Goal: Transaction & Acquisition: Purchase product/service

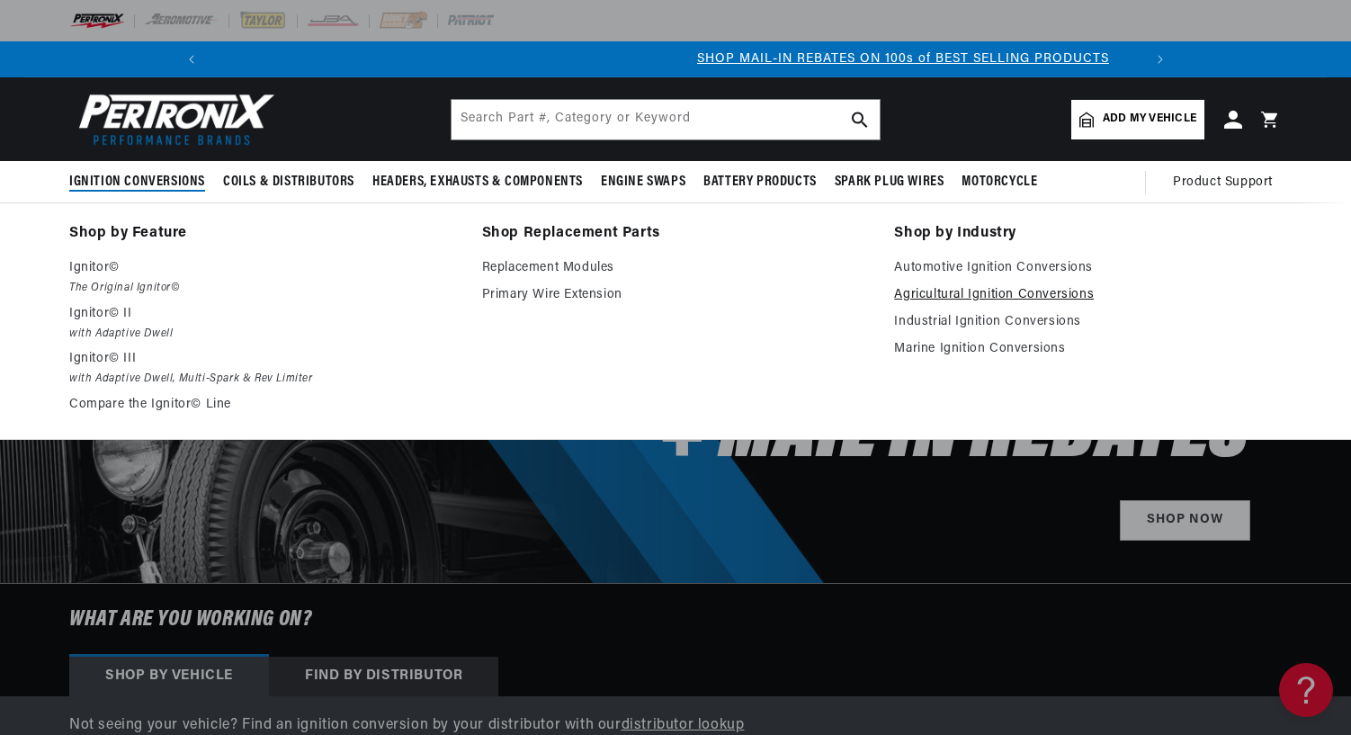
click at [987, 291] on link "Agricultural Ignition Conversions" at bounding box center [1088, 295] width 388 height 22
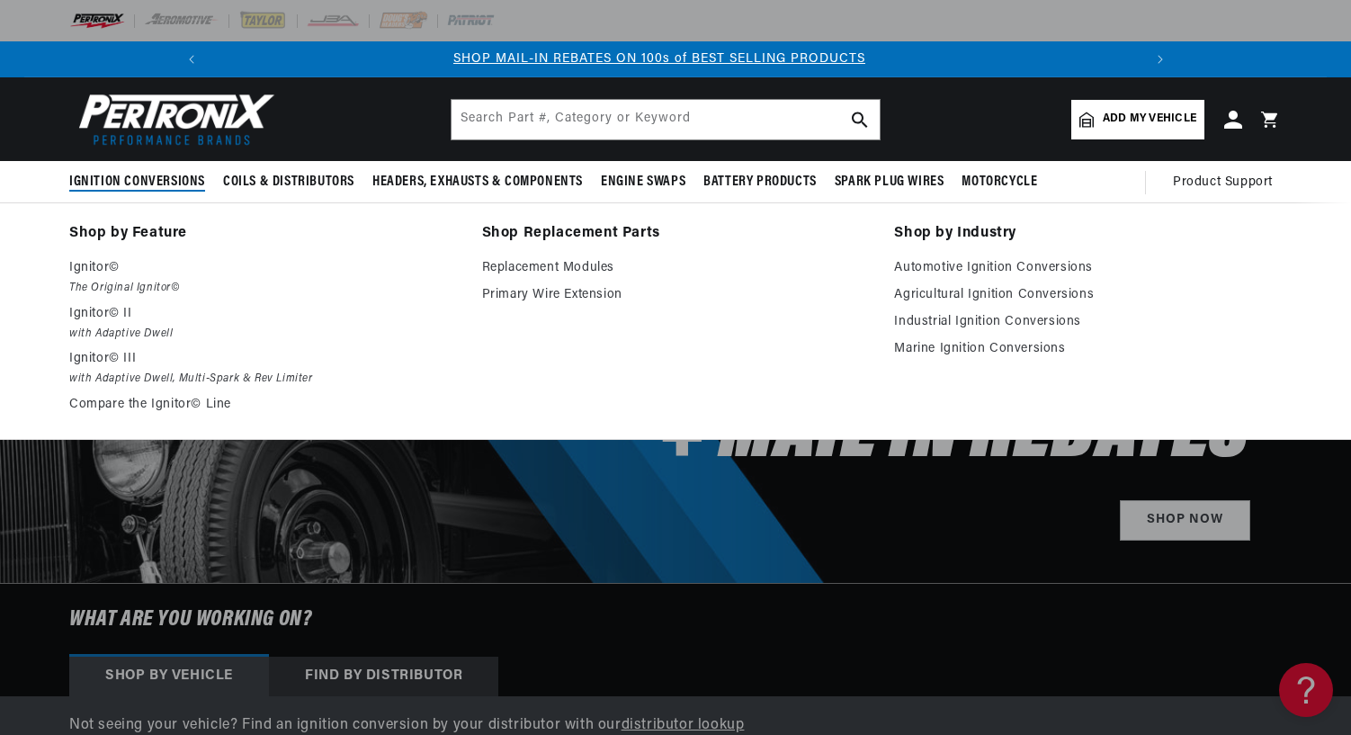
scroll to position [0, 962]
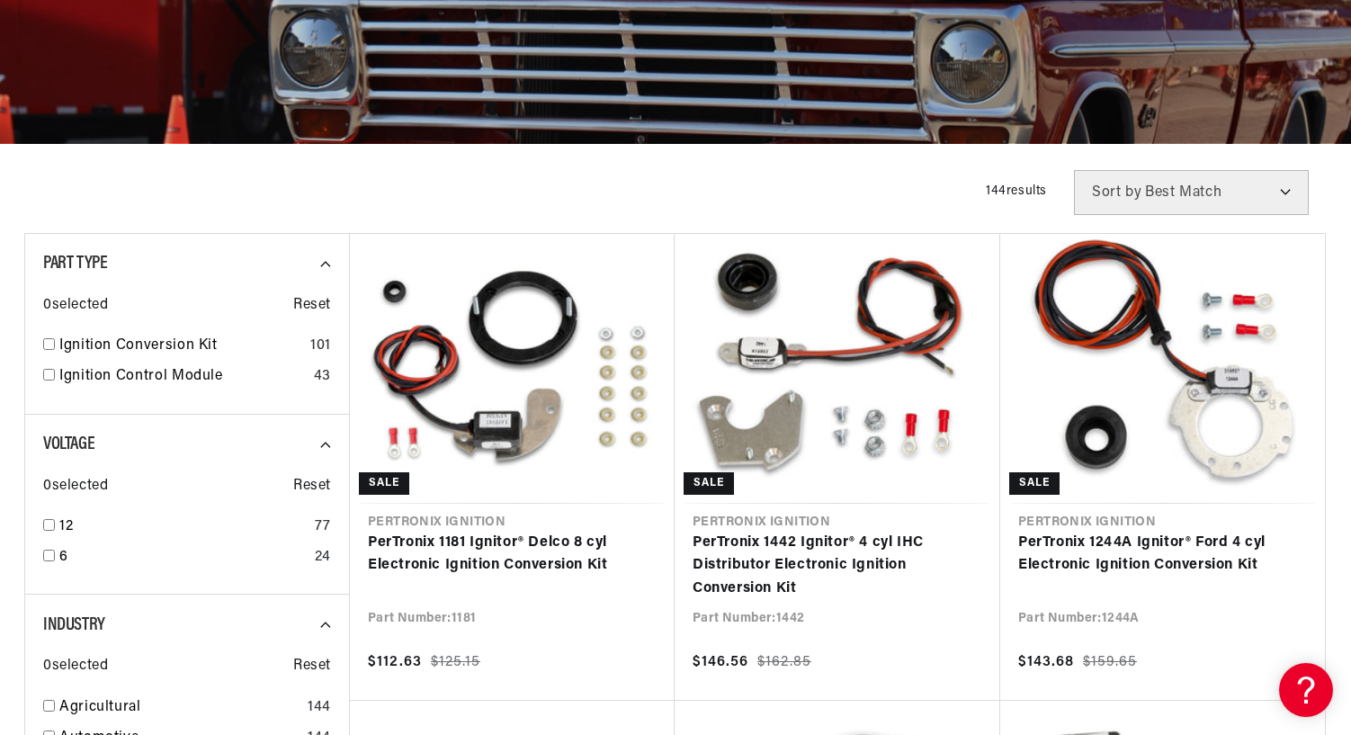
scroll to position [630, 0]
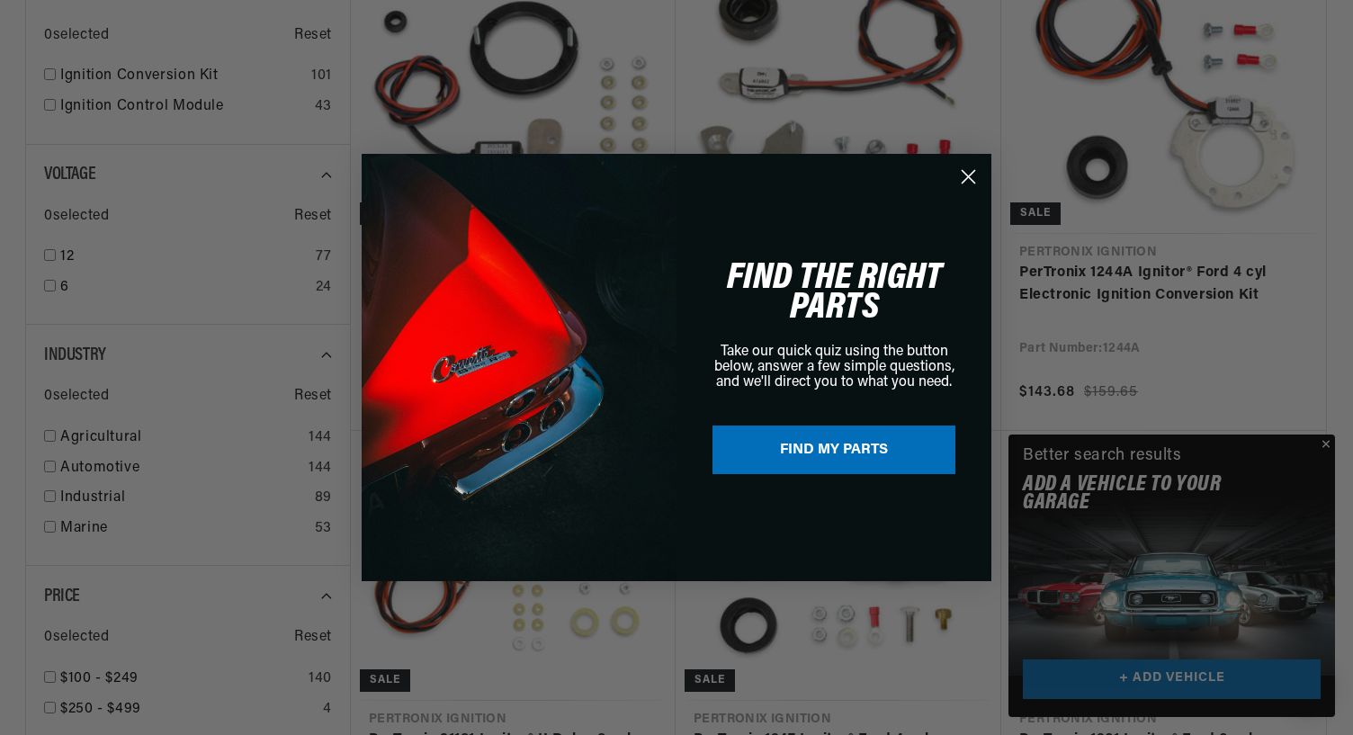
click at [971, 179] on icon "Close dialog" at bounding box center [968, 176] width 31 height 31
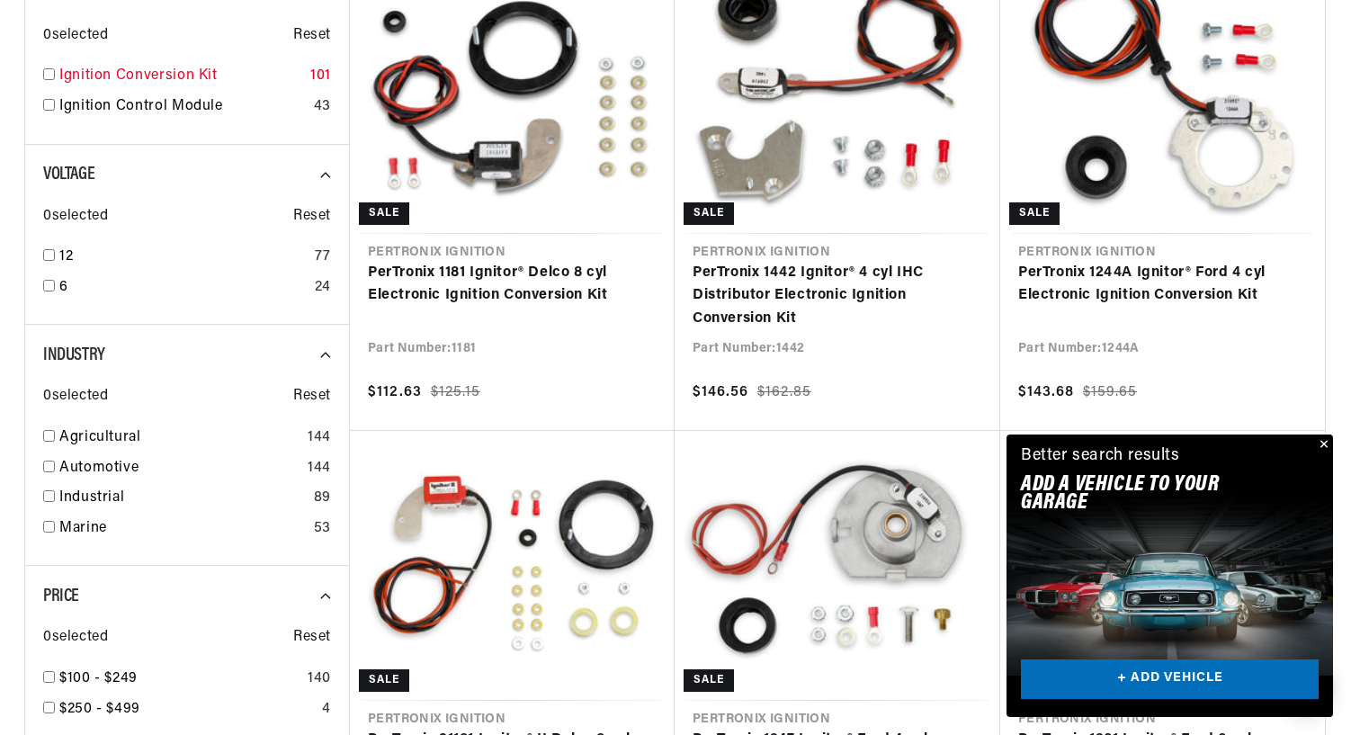
scroll to position [0, 962]
click at [43, 436] on input "checkbox" at bounding box center [49, 436] width 12 height 12
checkbox input "true"
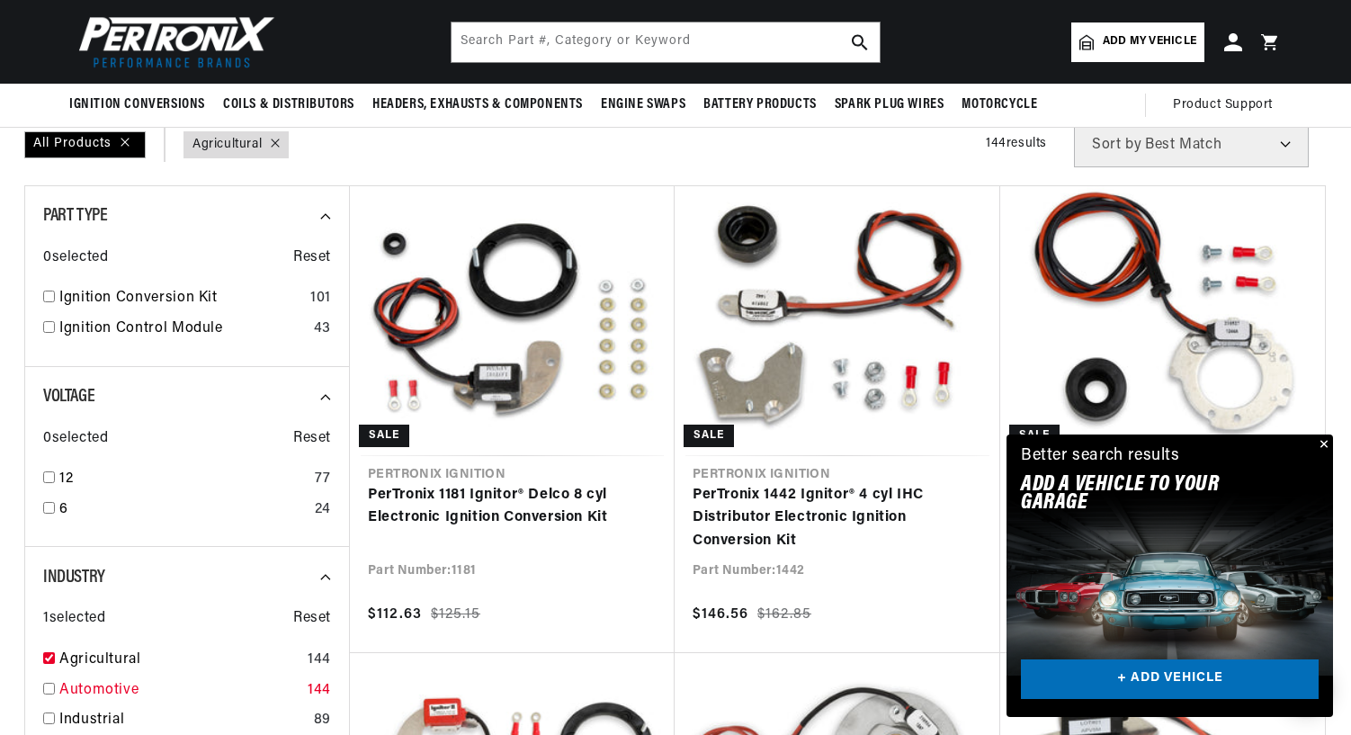
scroll to position [360, 0]
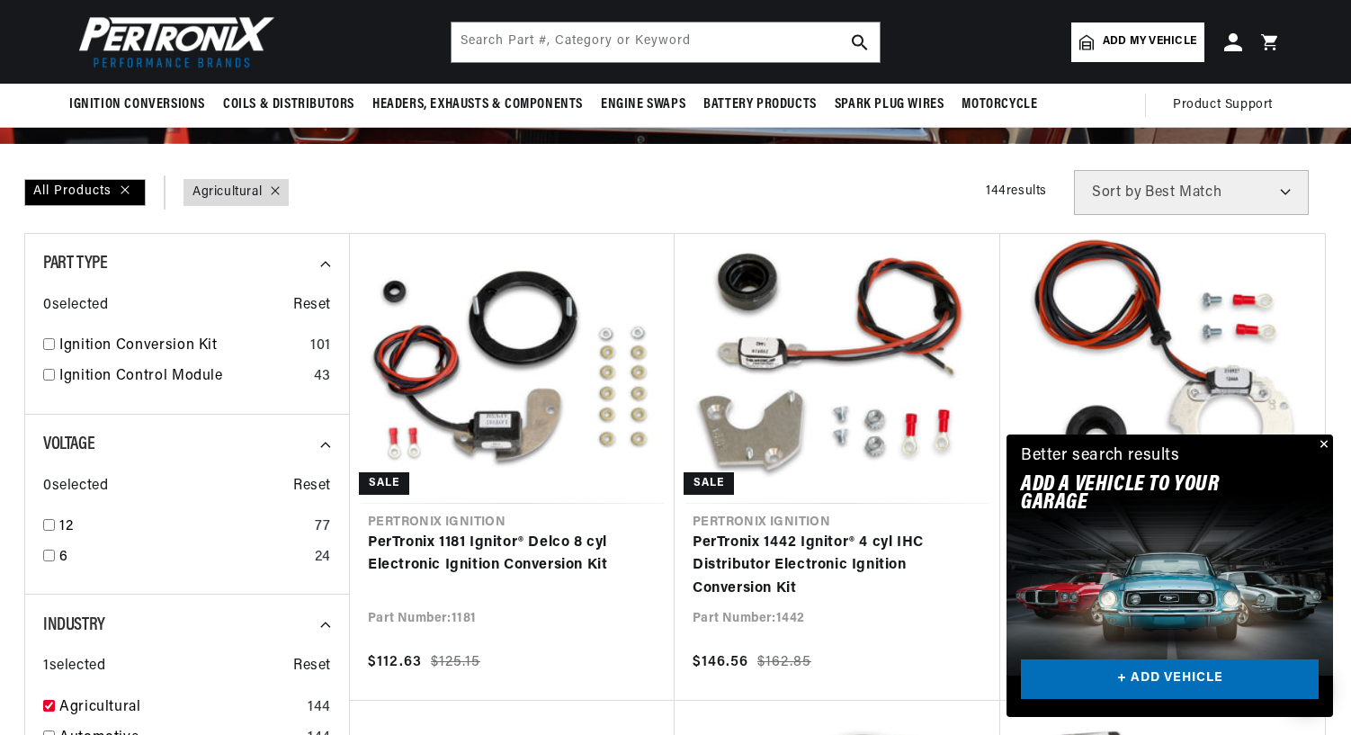
click at [1328, 440] on button "Close" at bounding box center [1323, 446] width 22 height 22
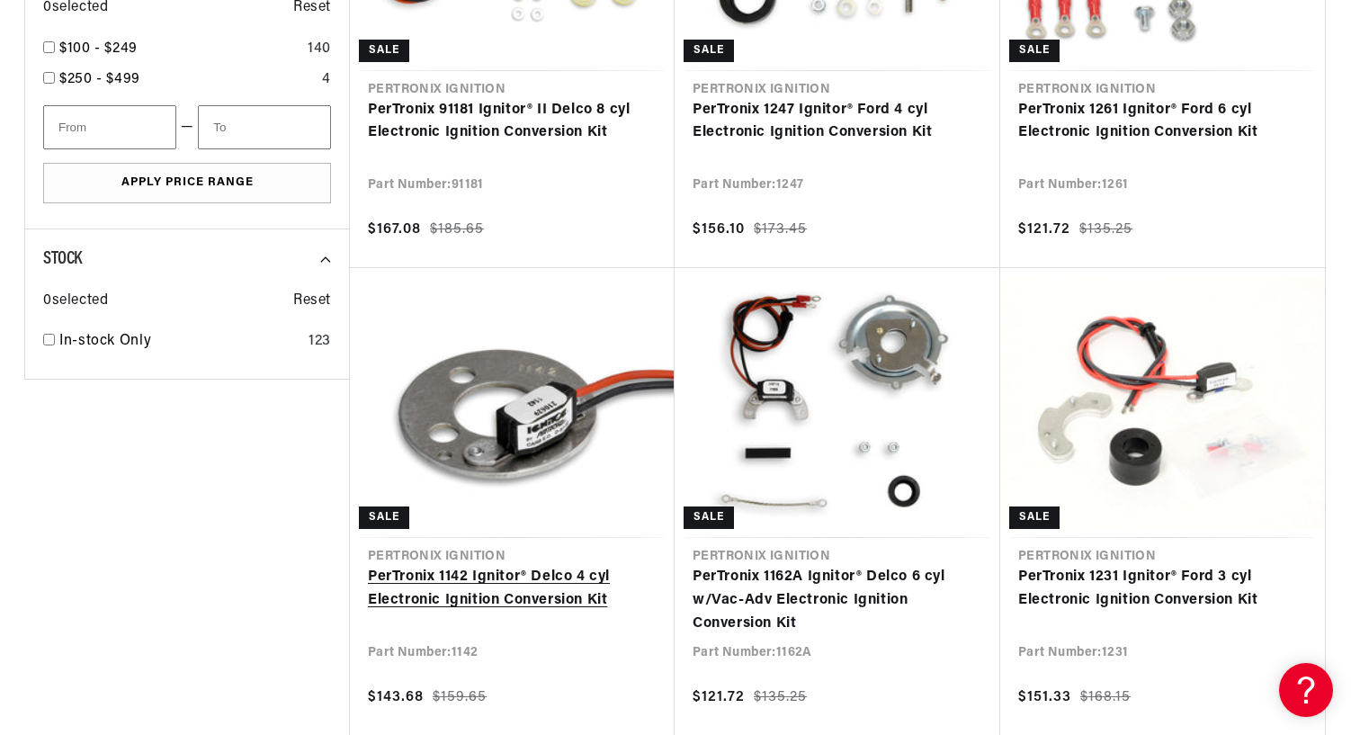
scroll to position [0, 1924]
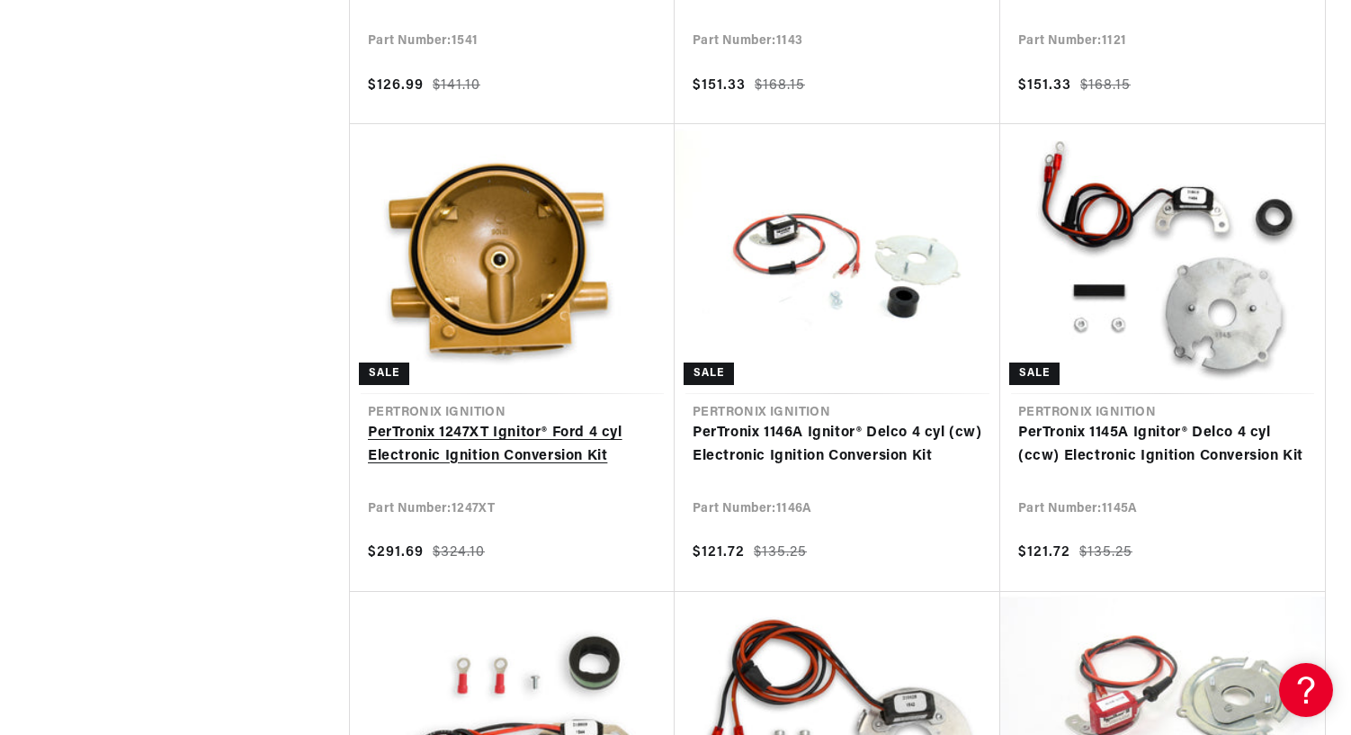
click at [468, 431] on link "PerTronix 1247XT Ignitor® Ford 4 cyl Electronic Ignition Conversion Kit" at bounding box center [512, 445] width 289 height 46
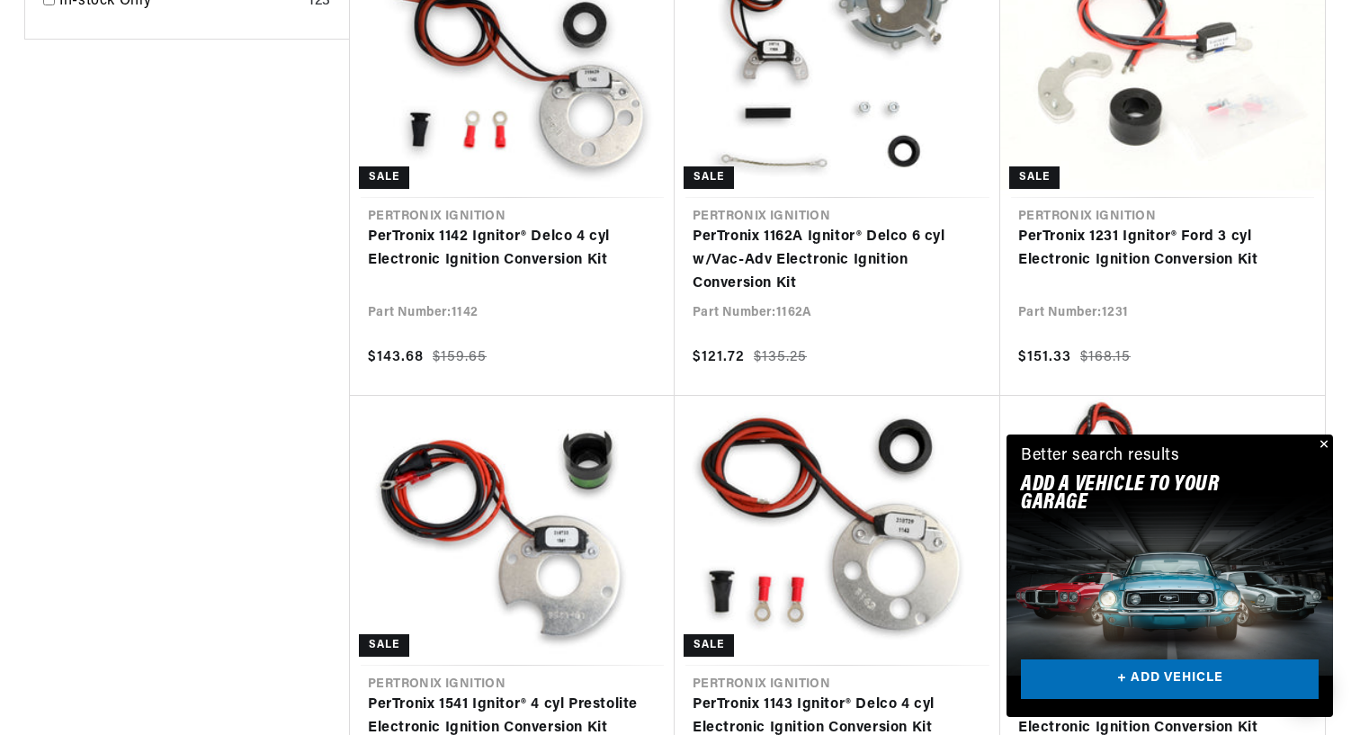
scroll to position [2339, 0]
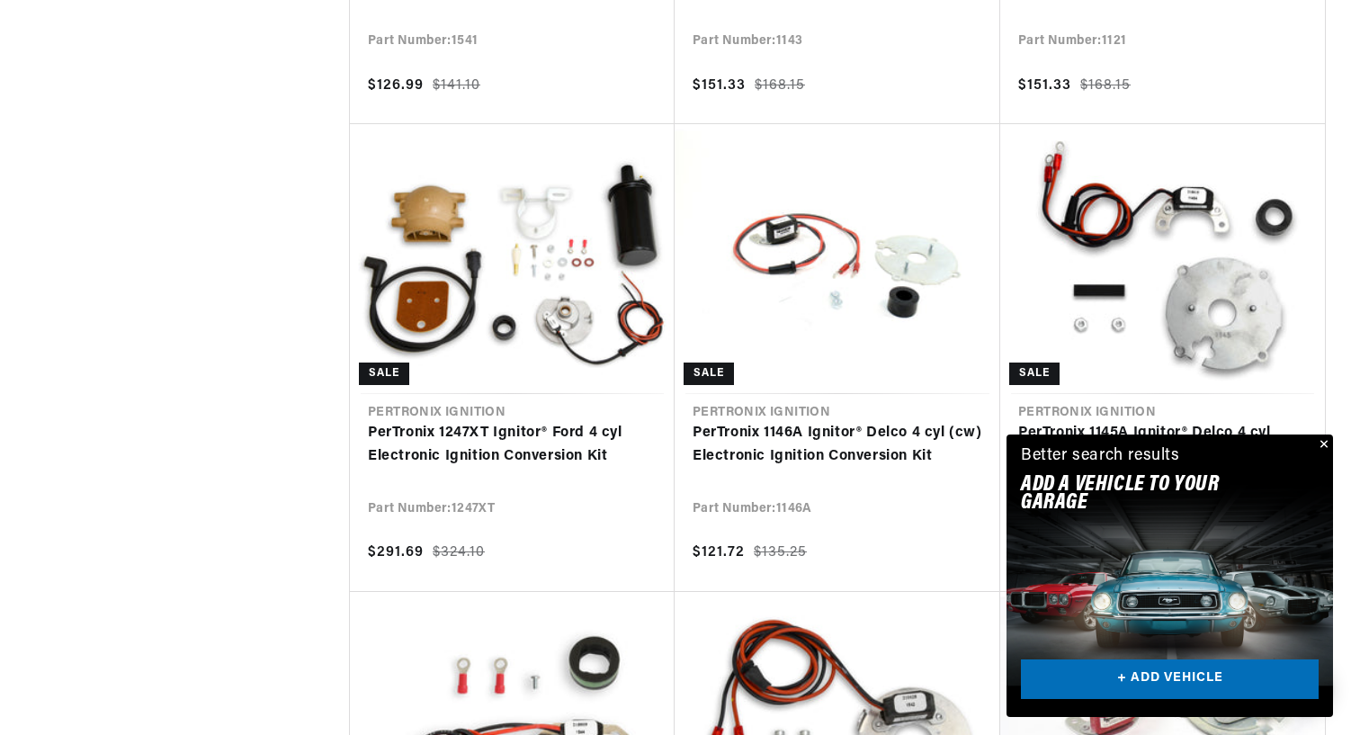
click at [1328, 444] on button "Close" at bounding box center [1323, 446] width 22 height 22
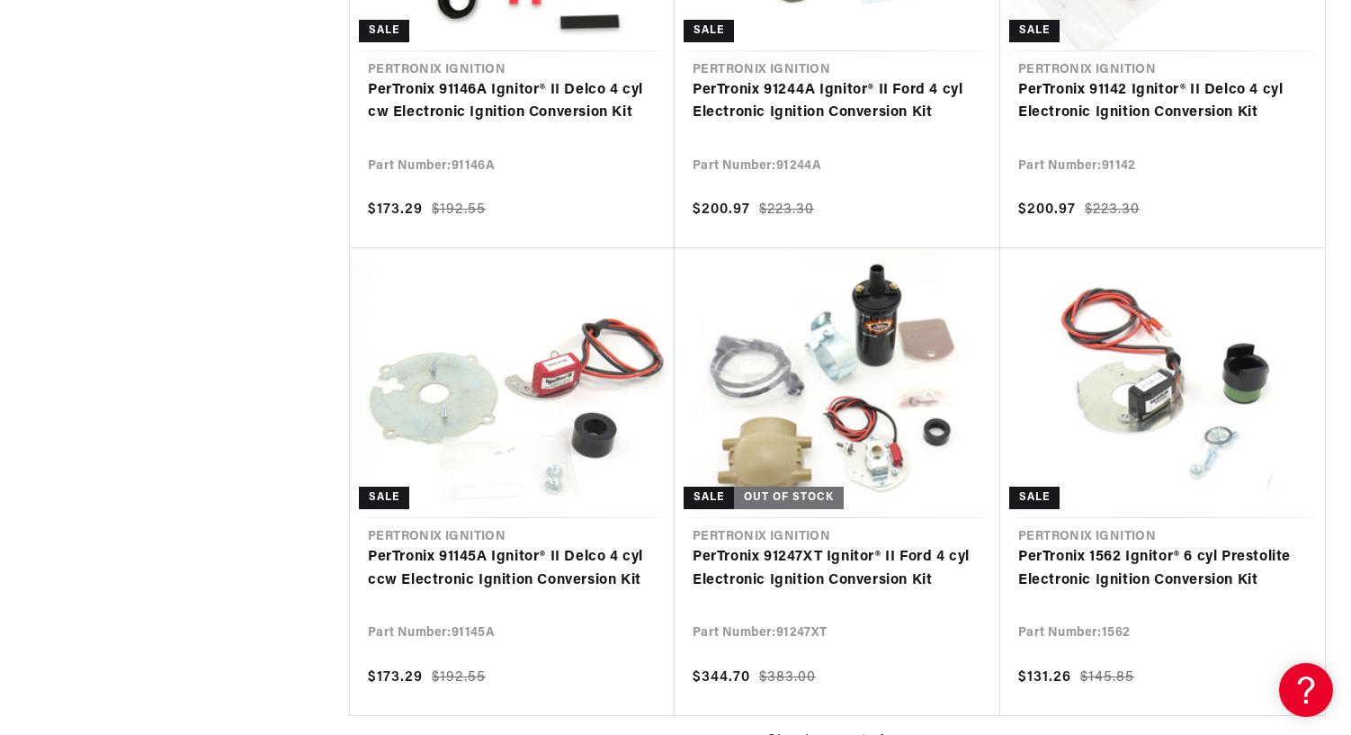
scroll to position [0, 962]
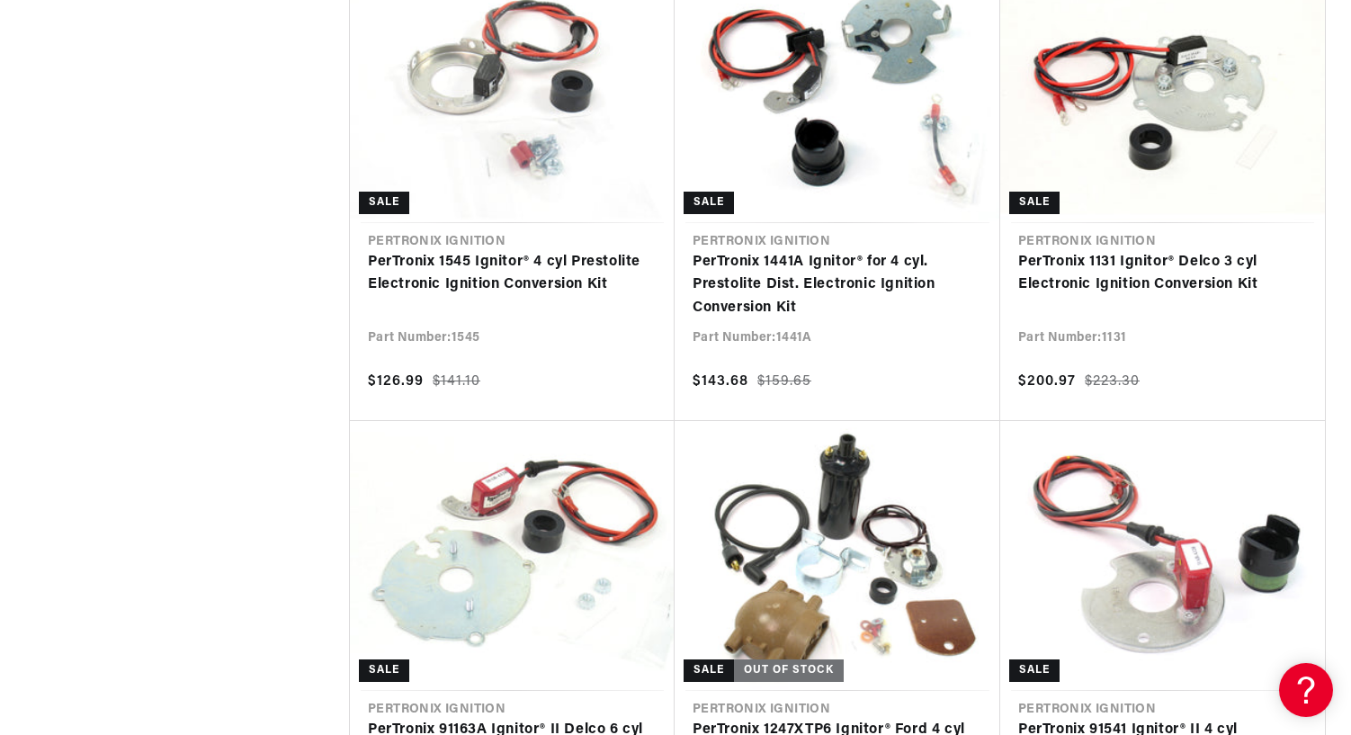
scroll to position [7288, 0]
